Goal: Check status: Check status

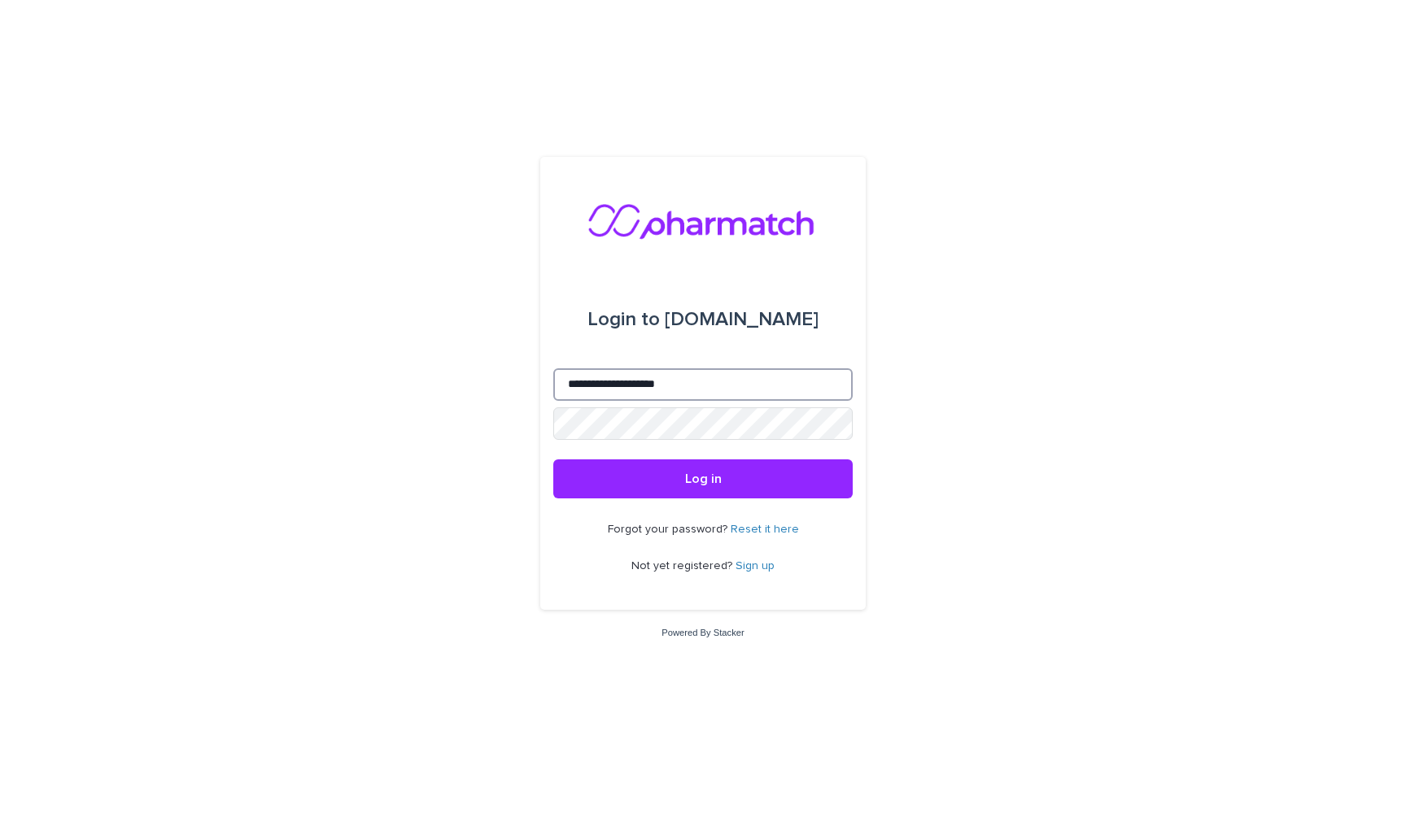
type input "**********"
click at [703, 480] on button "Log in" at bounding box center [702, 479] width 299 height 39
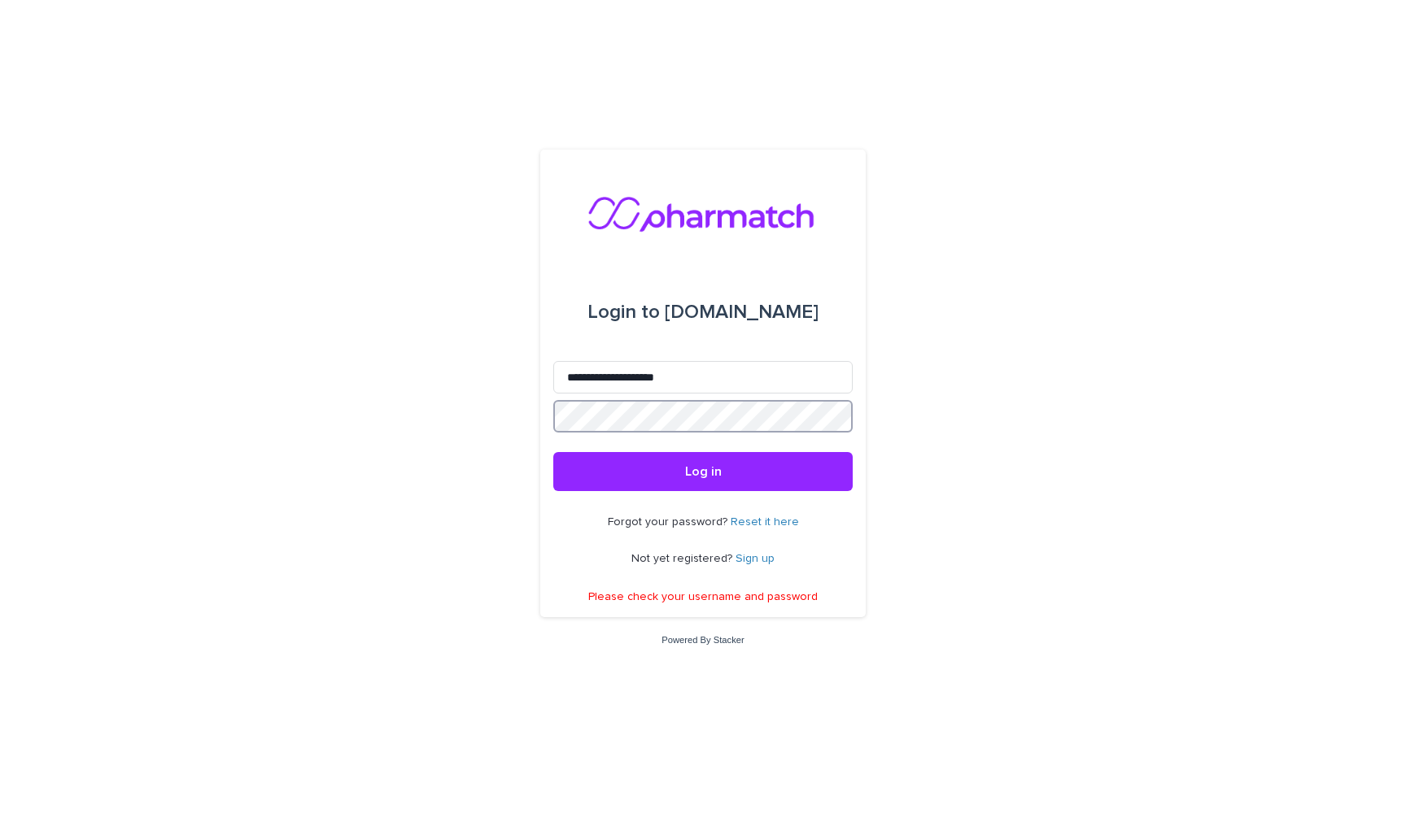
click at [439, 416] on div "**********" at bounding box center [703, 406] width 1406 height 813
click at [710, 473] on span "Log in" at bounding box center [703, 471] width 37 height 13
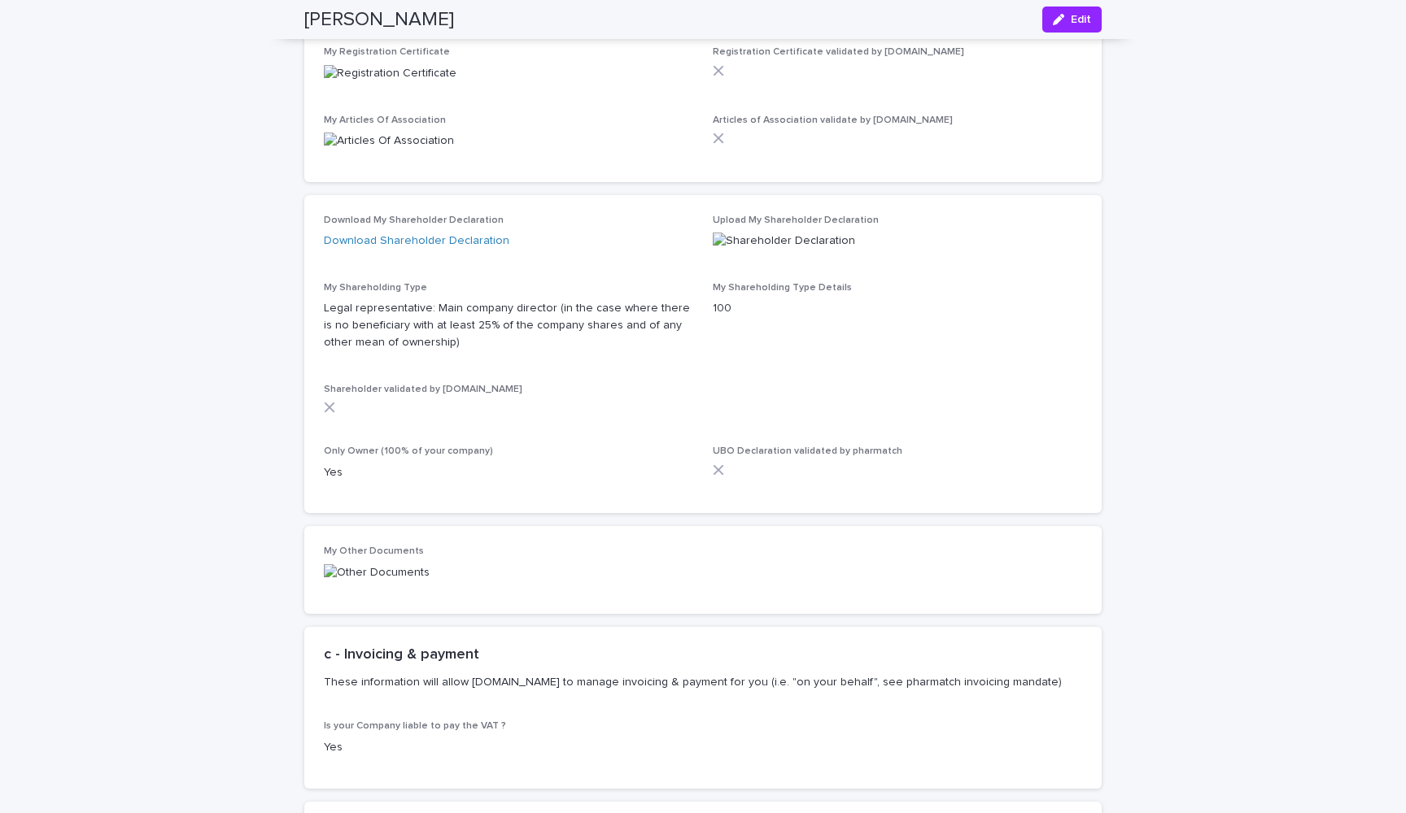
scroll to position [4500, 0]
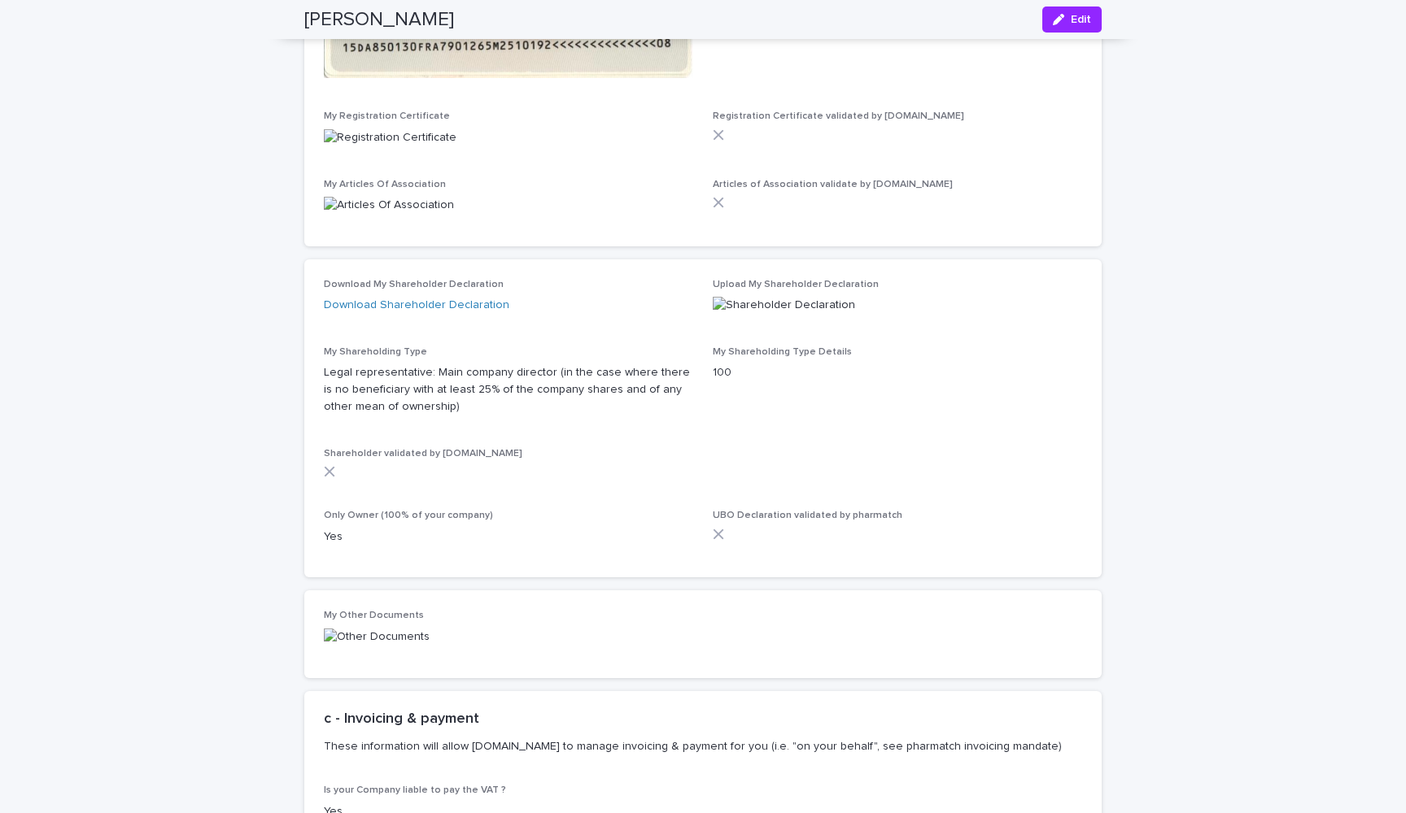
click at [456, 146] on img at bounding box center [390, 137] width 133 height 17
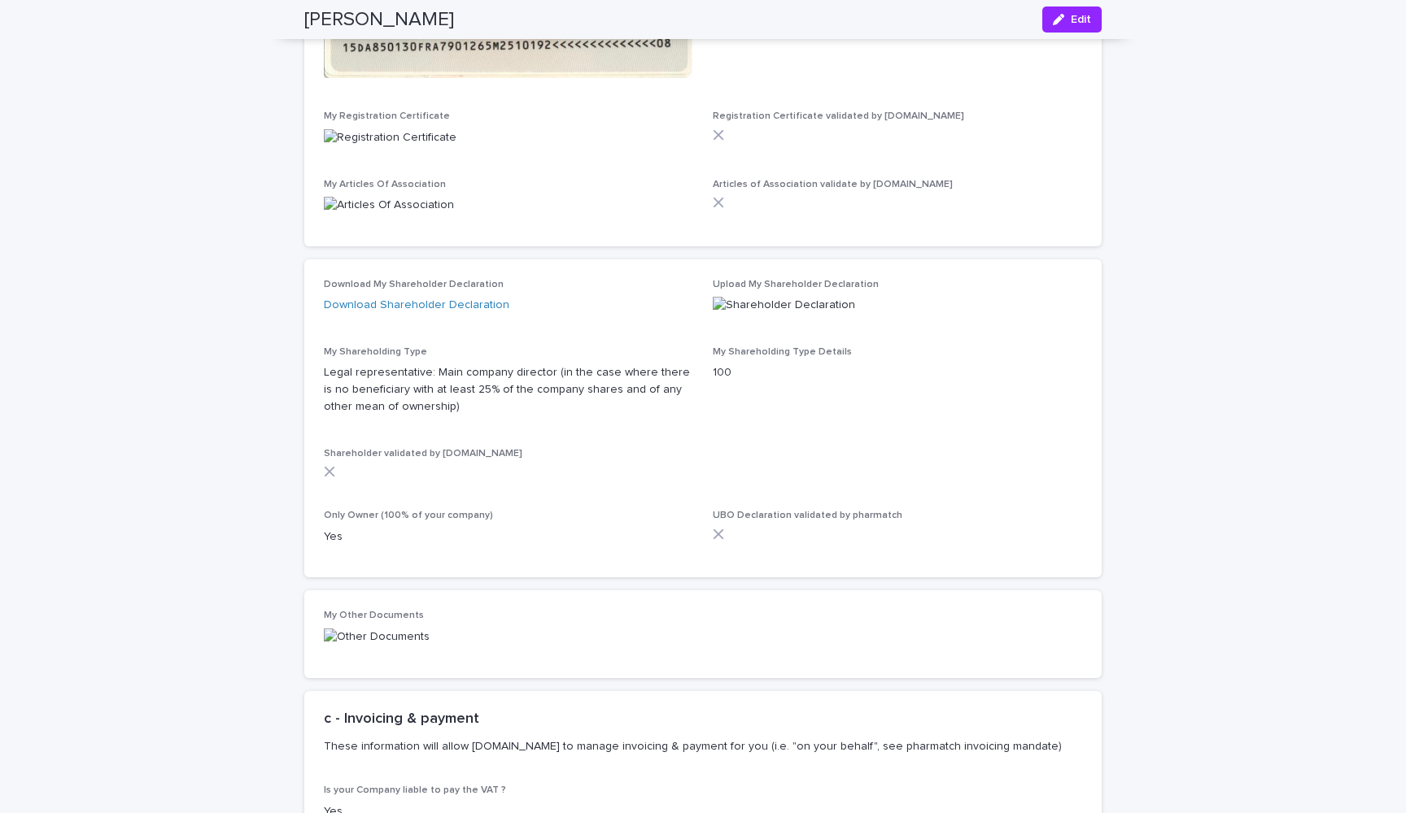
click at [456, 146] on img at bounding box center [390, 137] width 133 height 17
click at [373, 146] on img at bounding box center [390, 137] width 133 height 17
drag, startPoint x: 326, startPoint y: 193, endPoint x: 438, endPoint y: 540, distance: 365.0
click at [438, 159] on div "My Registration Certificate" at bounding box center [508, 135] width 369 height 48
click at [456, 146] on img at bounding box center [390, 137] width 133 height 17
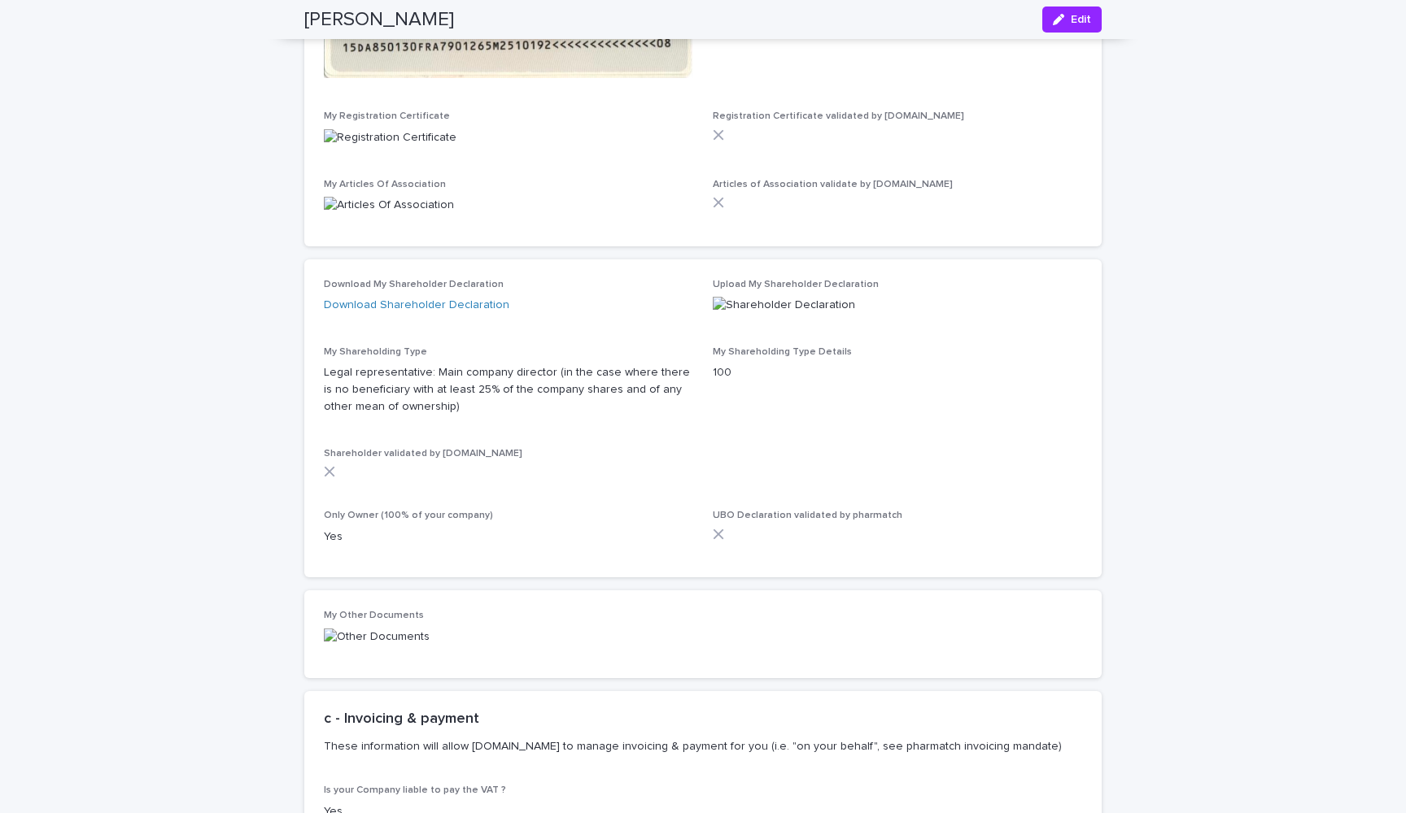
click at [456, 146] on img at bounding box center [390, 137] width 133 height 17
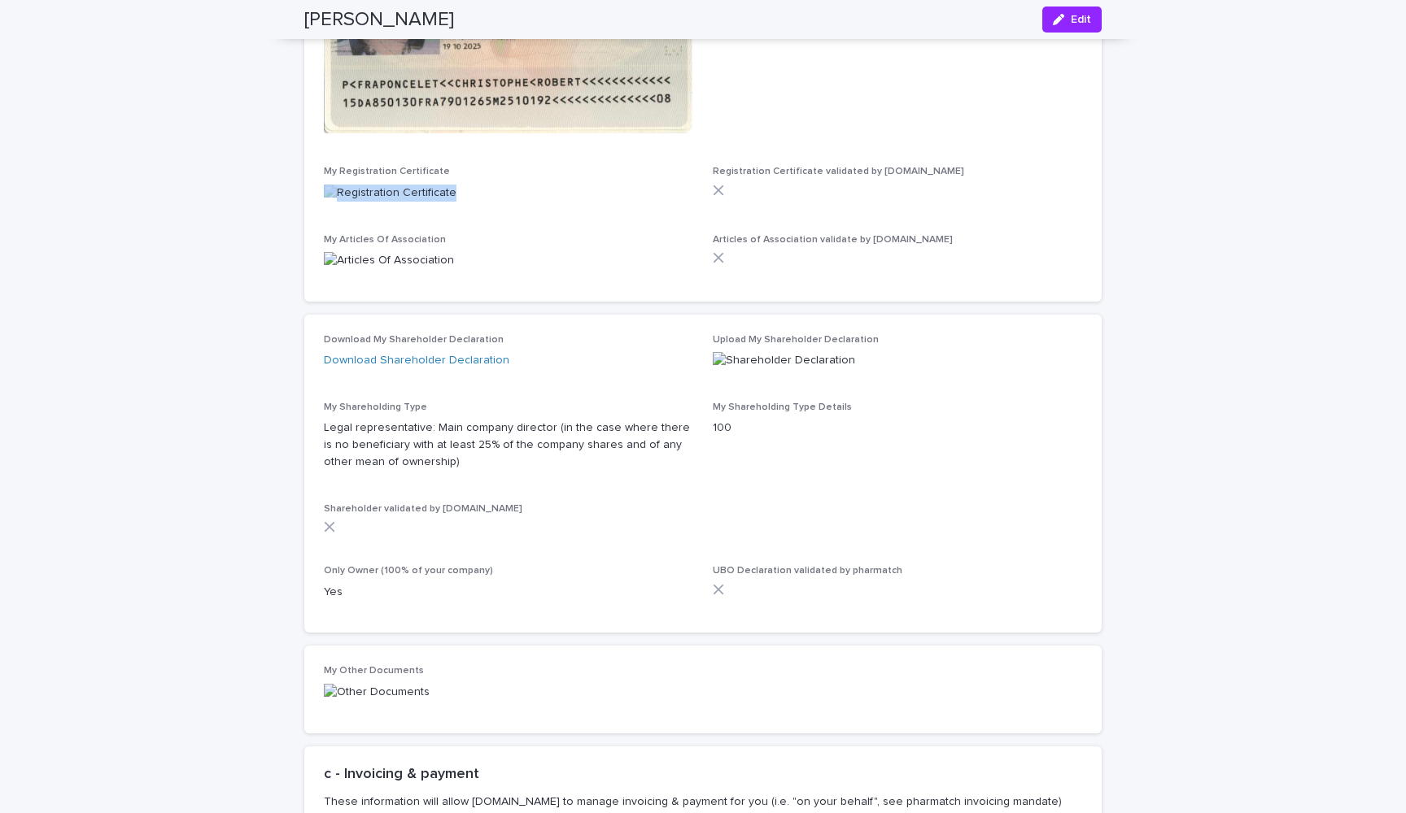
scroll to position [4439, 0]
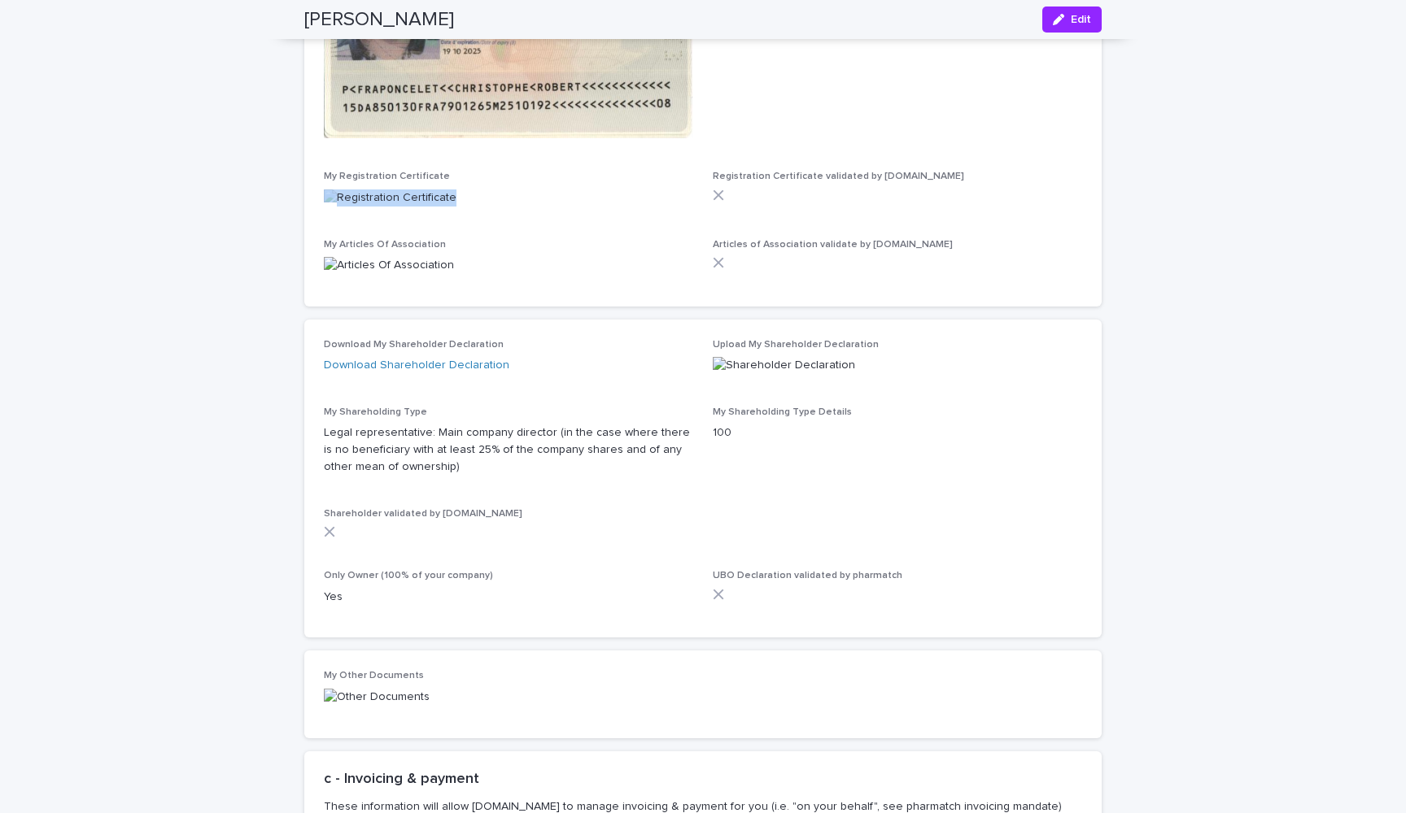
click at [456, 207] on img at bounding box center [390, 198] width 133 height 17
click at [385, 207] on img at bounding box center [390, 198] width 133 height 17
click at [403, 207] on img at bounding box center [390, 198] width 133 height 17
click at [394, 207] on img at bounding box center [390, 198] width 133 height 17
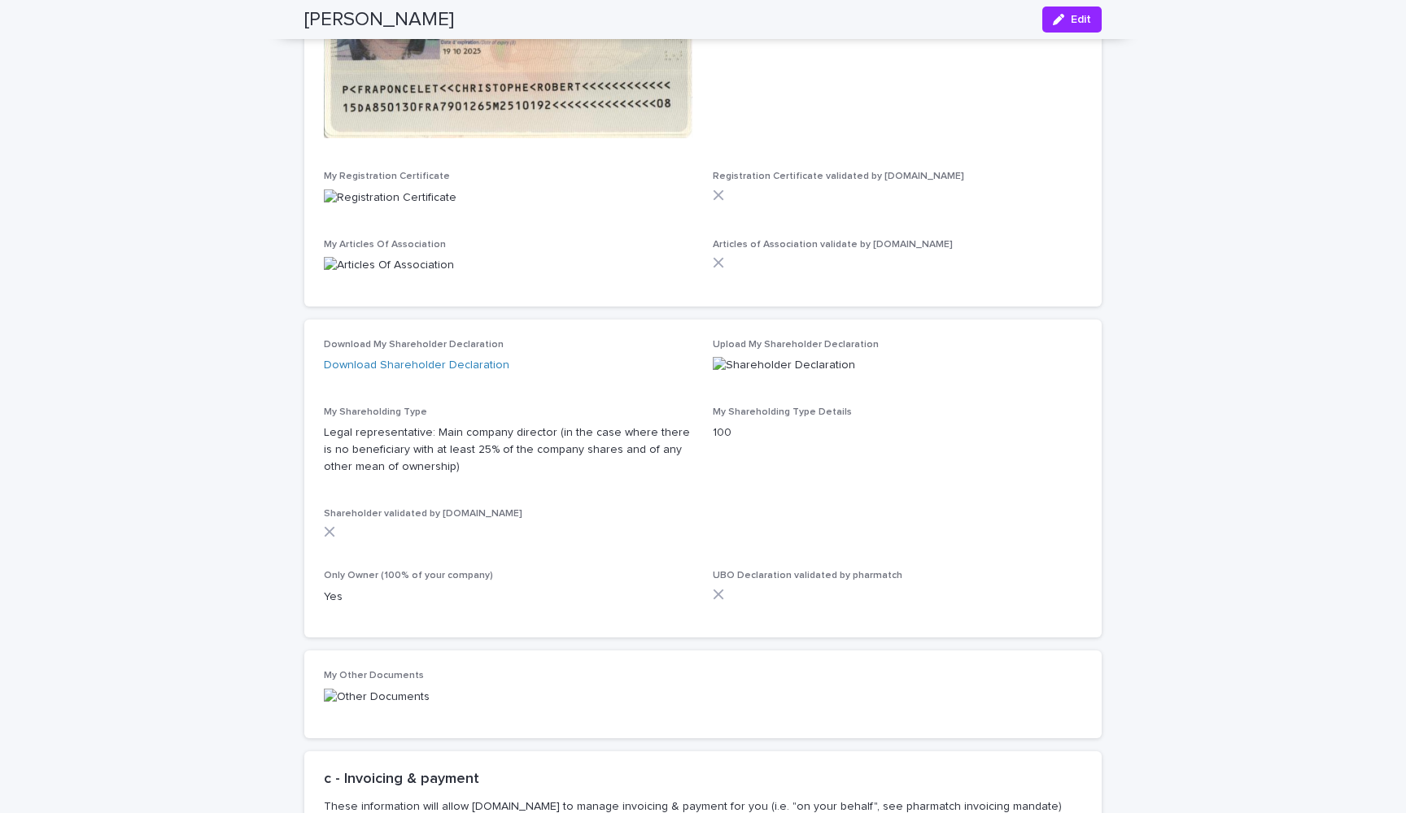
click at [394, 207] on img at bounding box center [390, 198] width 133 height 17
click at [382, 207] on img at bounding box center [390, 198] width 133 height 17
